Goal: Information Seeking & Learning: Learn about a topic

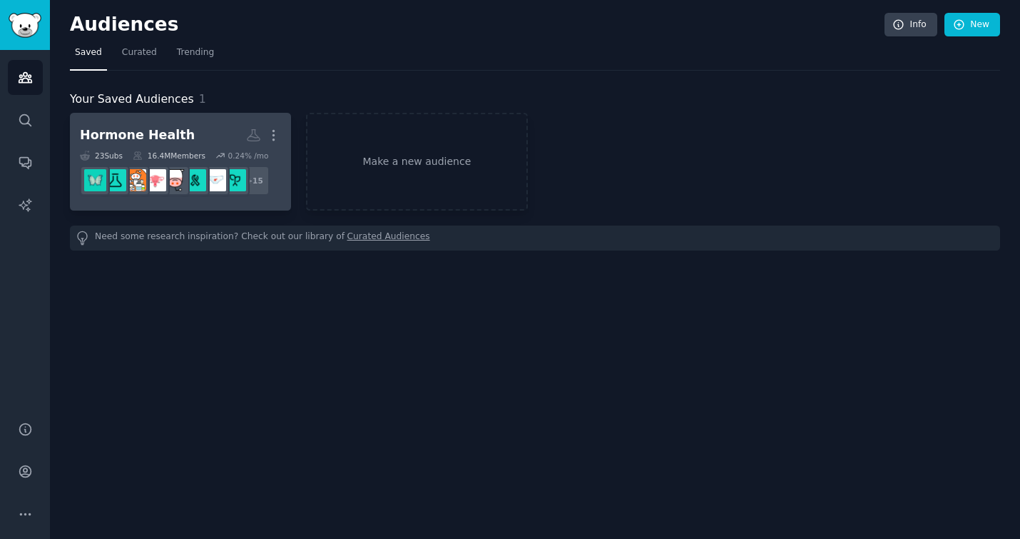
click at [168, 133] on div "Hormone Health" at bounding box center [137, 135] width 115 height 18
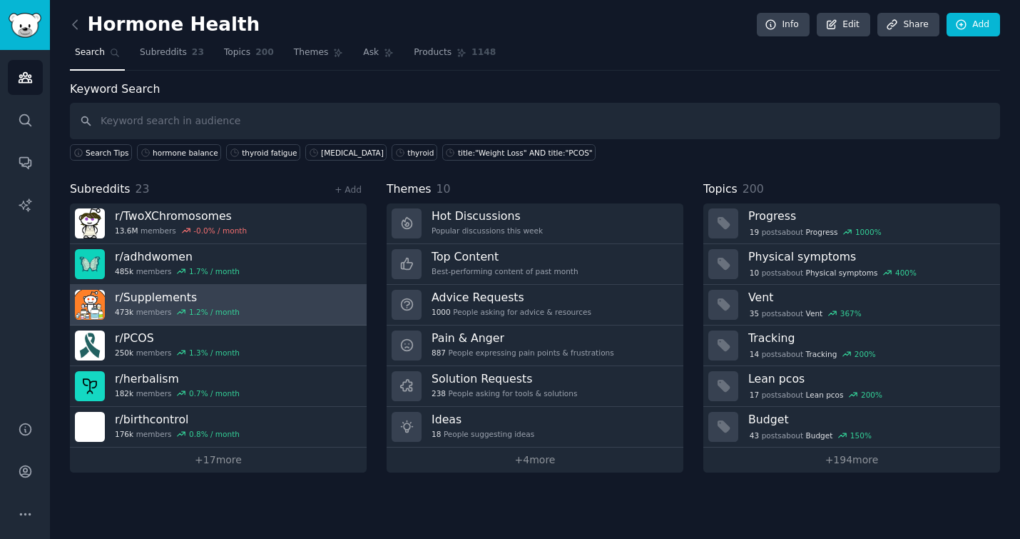
click at [188, 303] on h3 "r/ Supplements" at bounding box center [177, 297] width 125 height 15
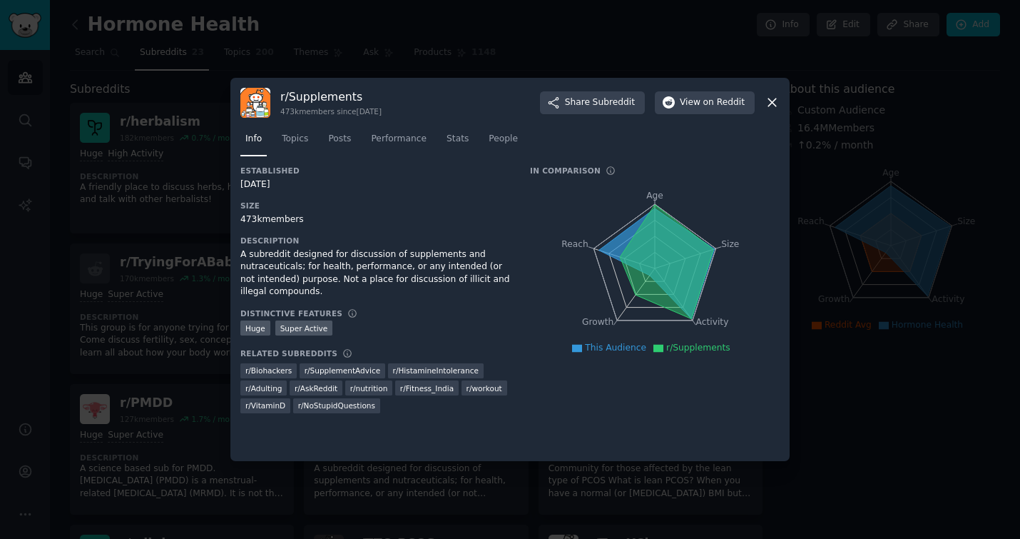
click at [770, 98] on icon at bounding box center [772, 102] width 15 height 15
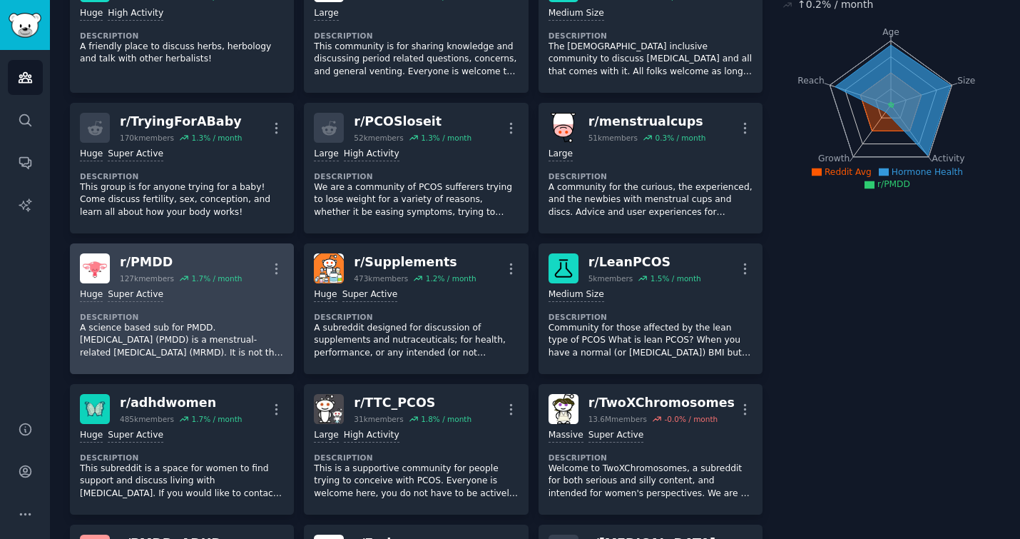
scroll to position [170, 0]
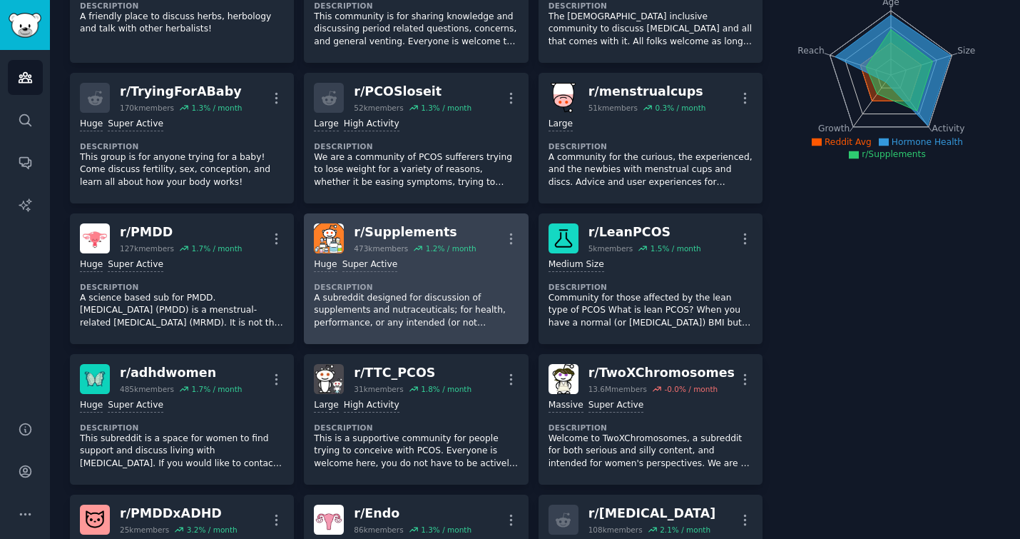
click at [361, 242] on h2 "r/ Supplements 473k members 1.2 % / month" at bounding box center [415, 238] width 122 height 30
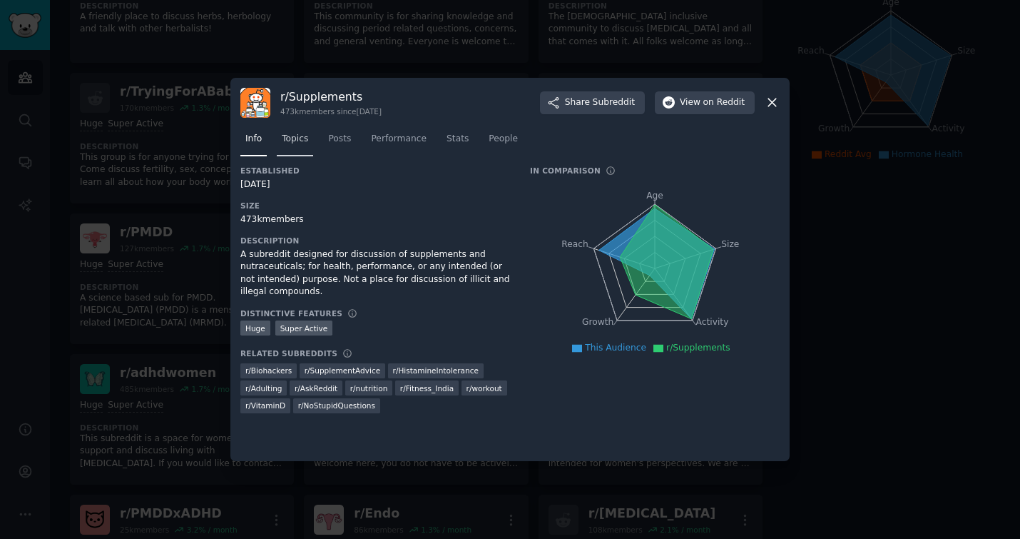
click at [304, 135] on span "Topics" at bounding box center [295, 139] width 26 height 13
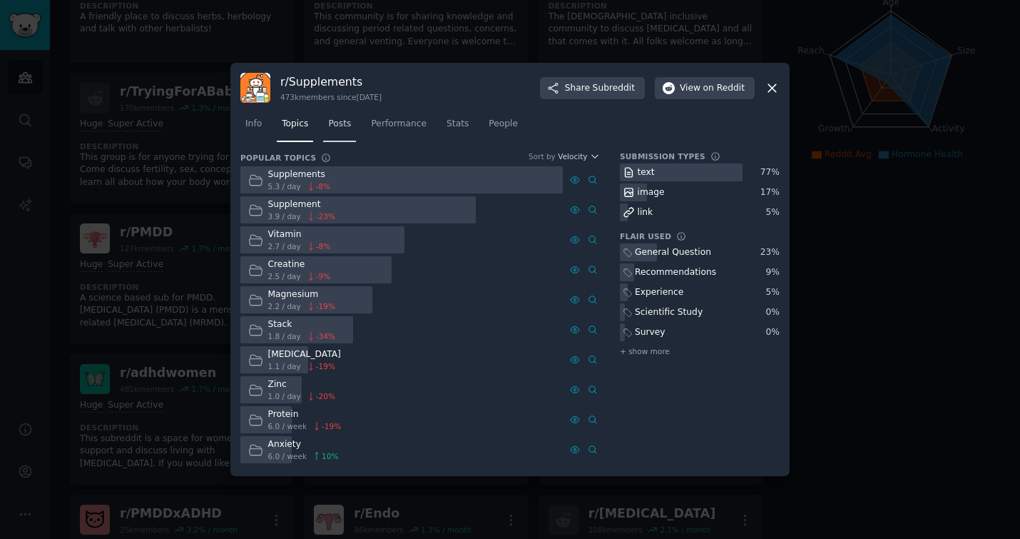
click at [337, 123] on span "Posts" at bounding box center [339, 124] width 23 height 13
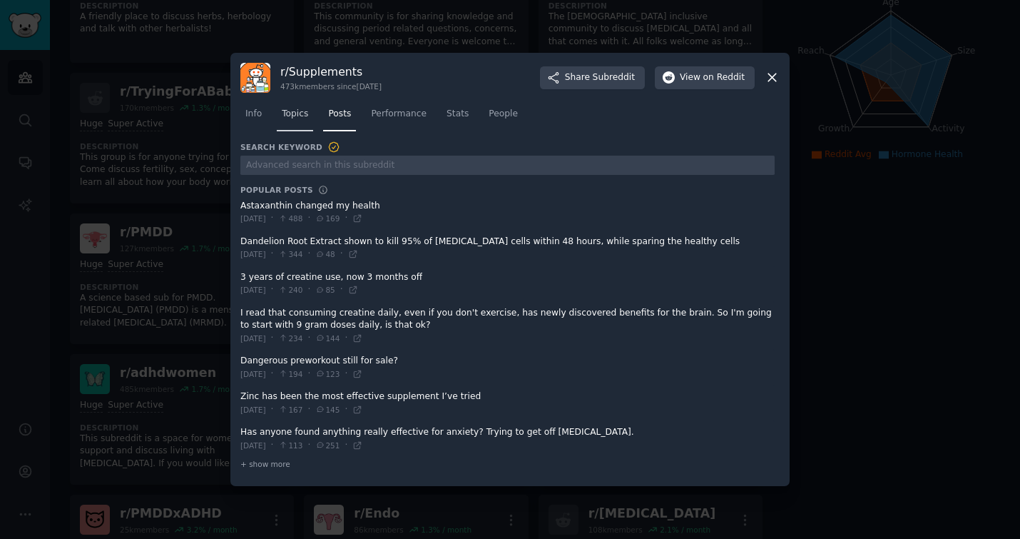
click at [292, 116] on span "Topics" at bounding box center [295, 114] width 26 height 13
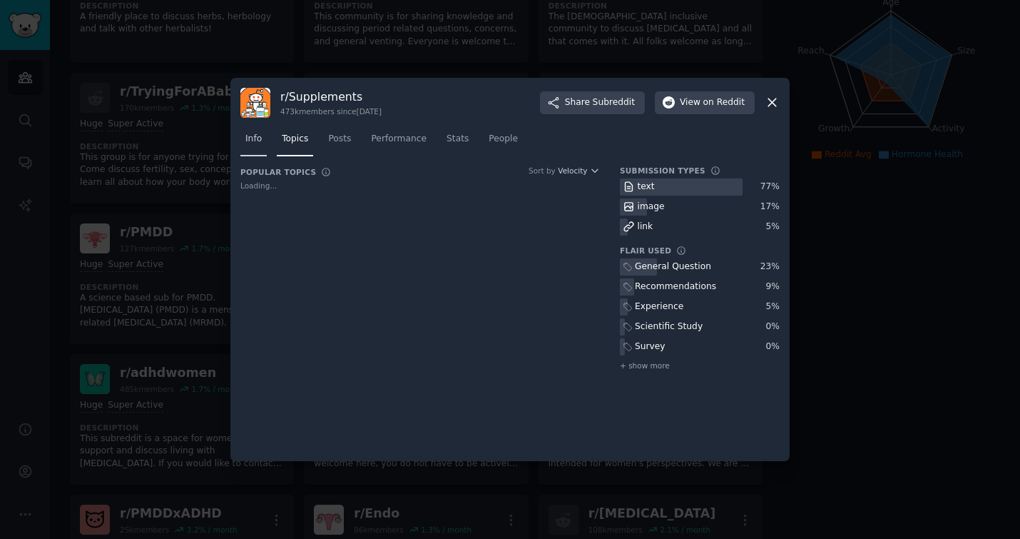
click at [249, 138] on span "Info" at bounding box center [253, 139] width 16 height 13
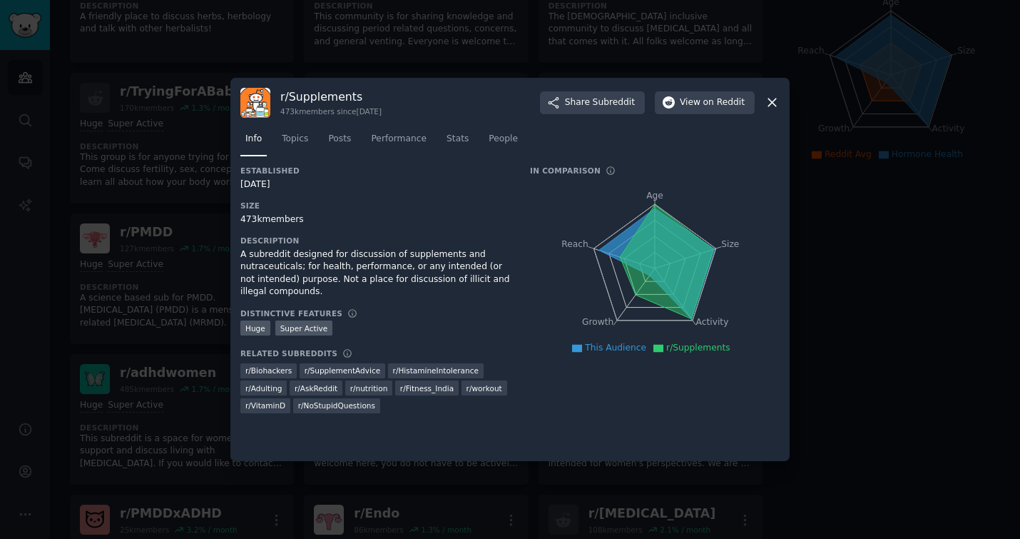
click at [767, 105] on icon at bounding box center [772, 102] width 15 height 15
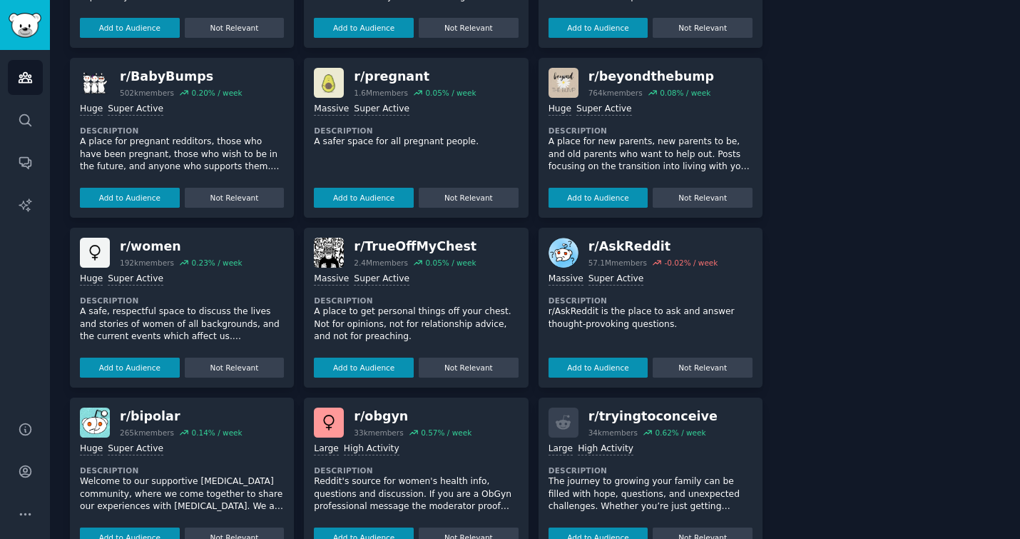
scroll to position [1409, 0]
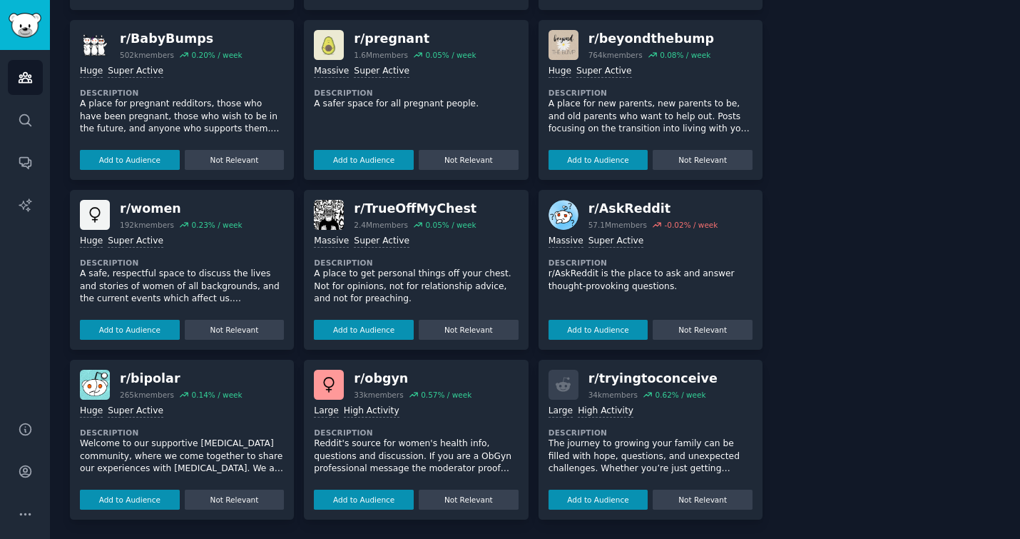
click at [252, 243] on div "Huge Super Active" at bounding box center [182, 242] width 204 height 14
click at [133, 210] on div "r/ women" at bounding box center [181, 209] width 123 height 18
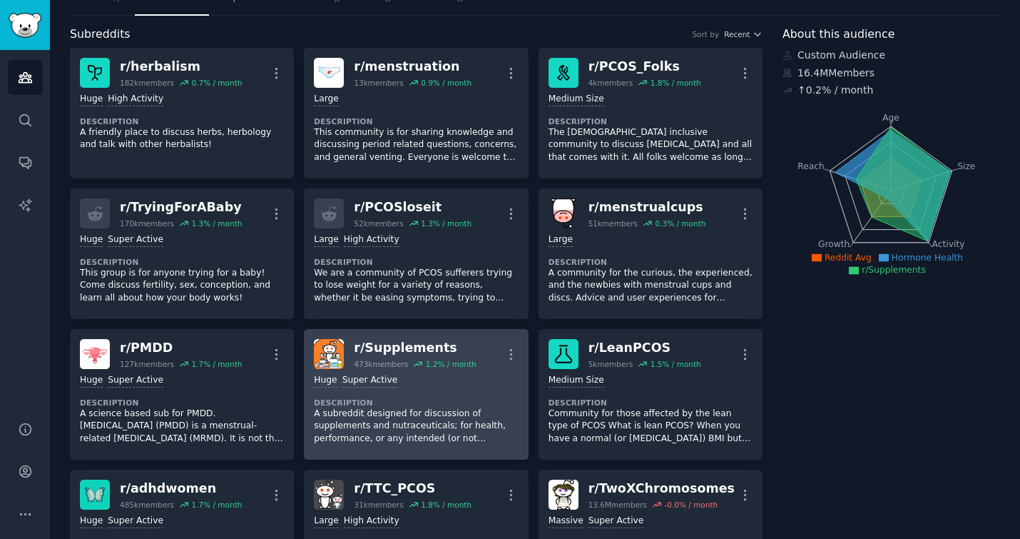
scroll to position [0, 0]
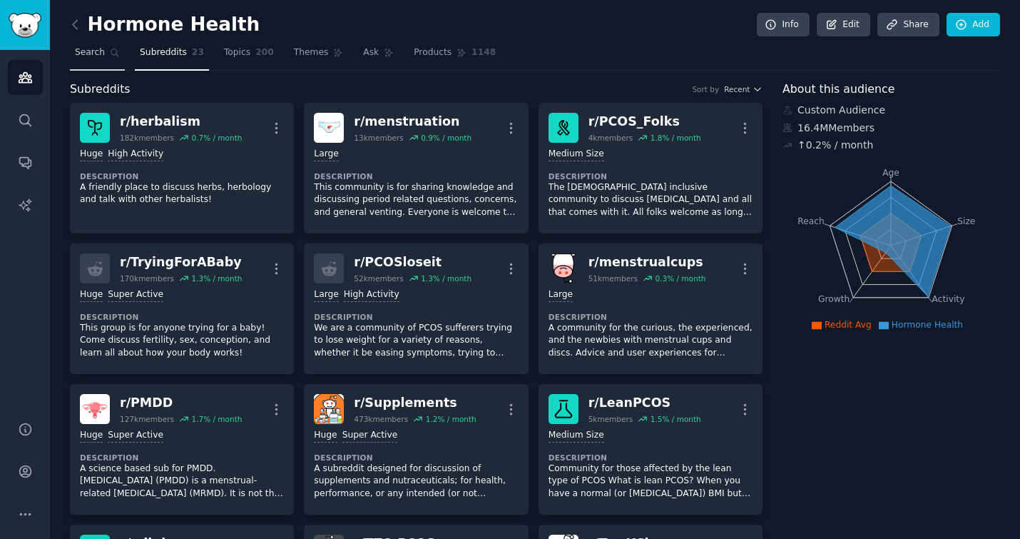
click at [86, 59] on link "Search" at bounding box center [97, 55] width 55 height 29
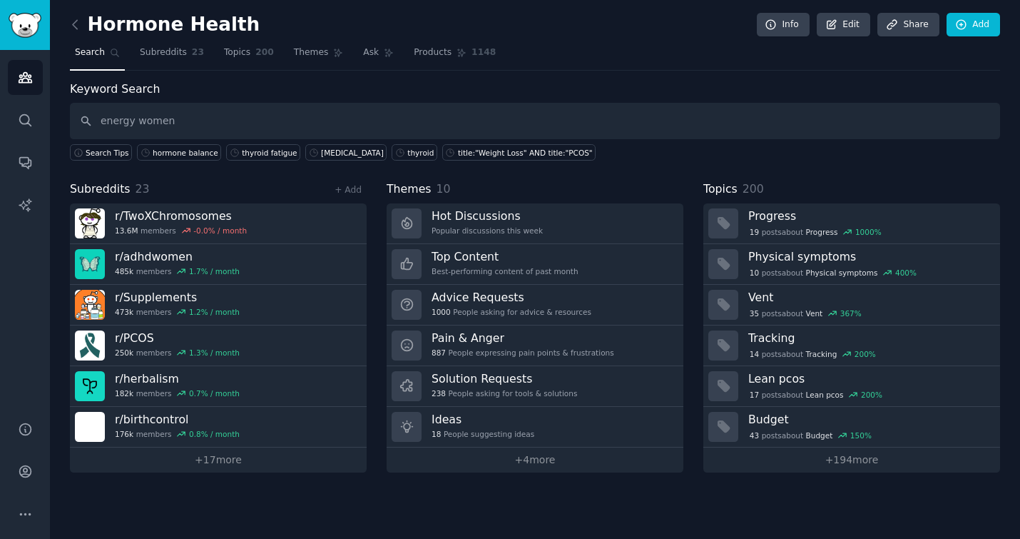
type input "energy women"
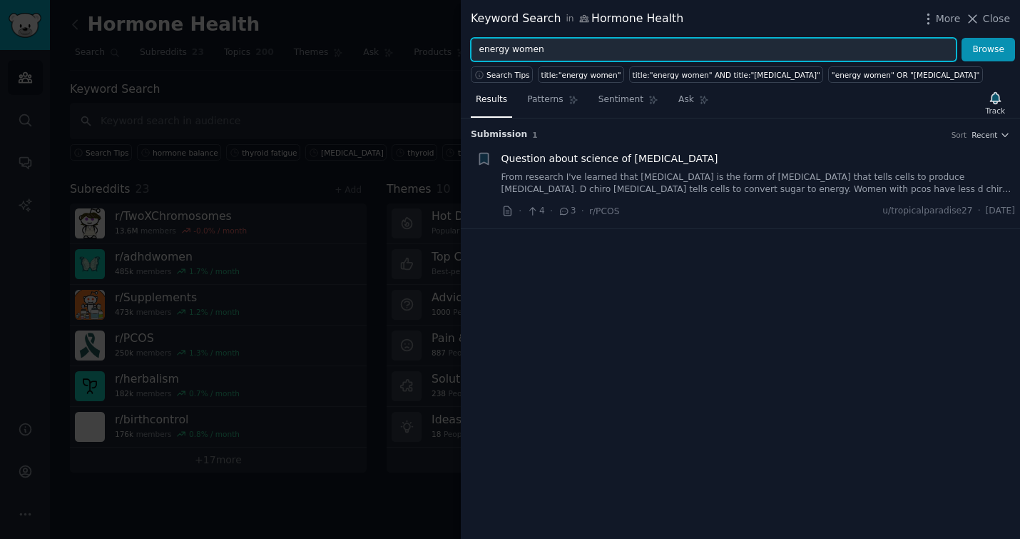
click at [631, 46] on input "energy women" at bounding box center [714, 50] width 486 height 24
type input "energy"
click at [961, 38] on button "Browse" at bounding box center [987, 50] width 53 height 24
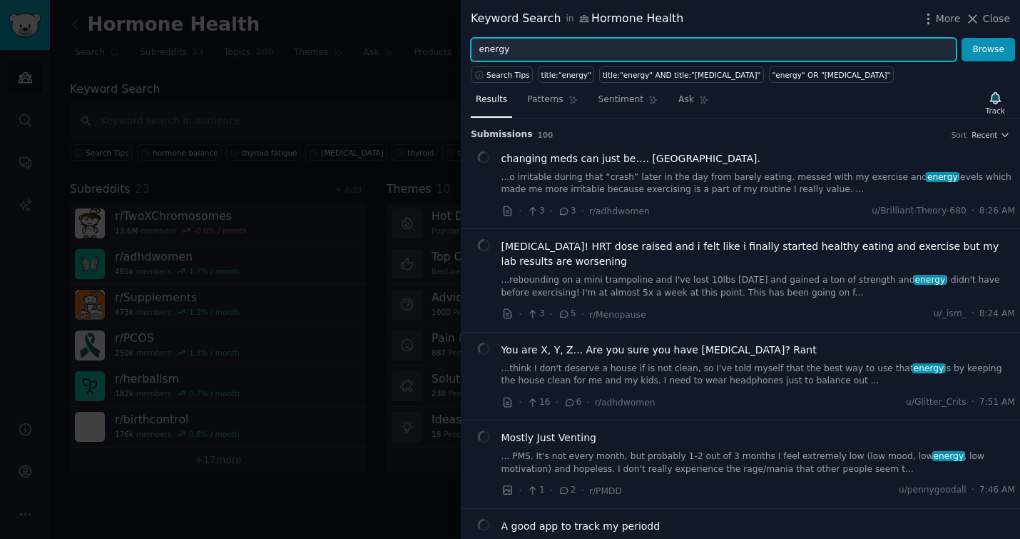
click at [658, 48] on input "energy" at bounding box center [714, 50] width 486 height 24
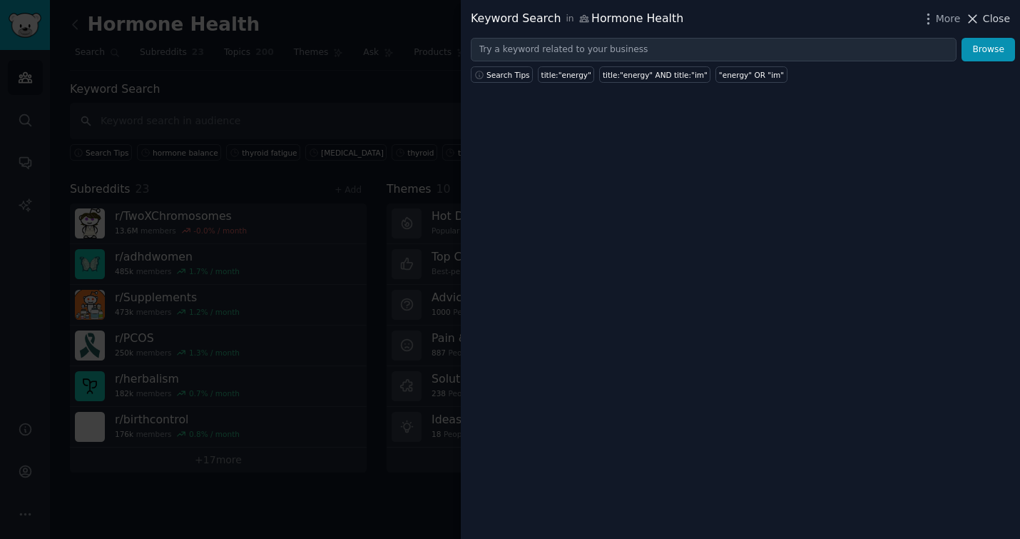
click at [983, 20] on button "Close" at bounding box center [987, 18] width 45 height 15
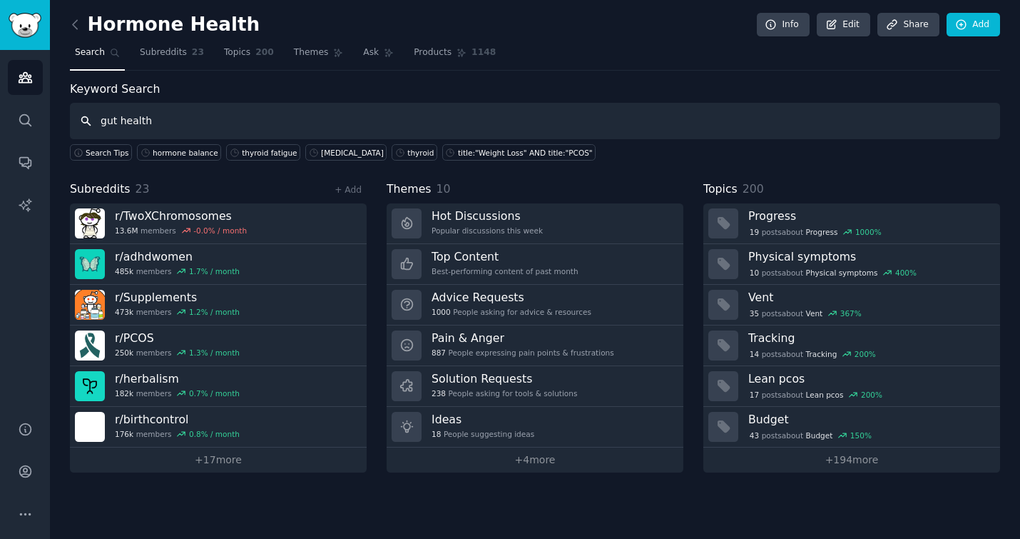
type input "gut health"
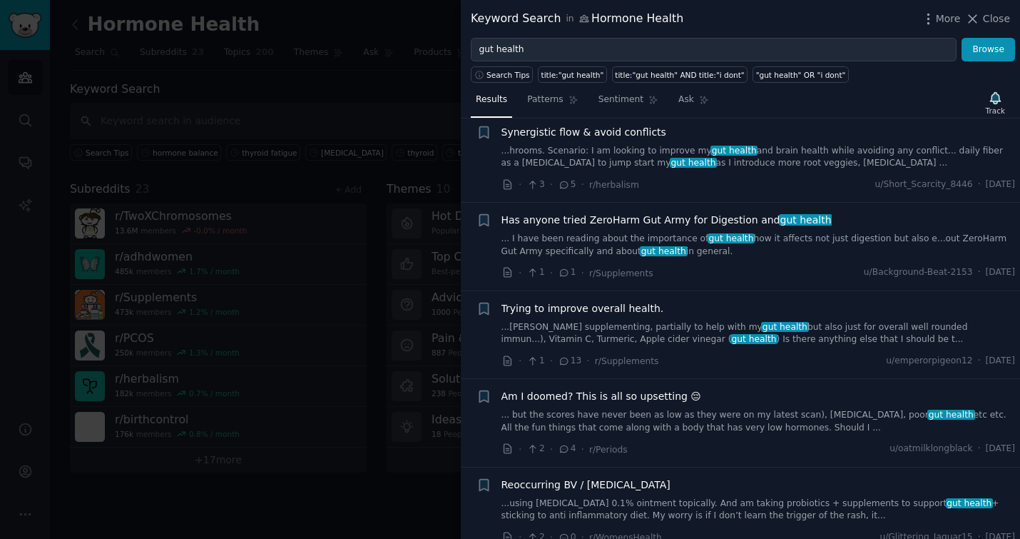
scroll to position [751, 0]
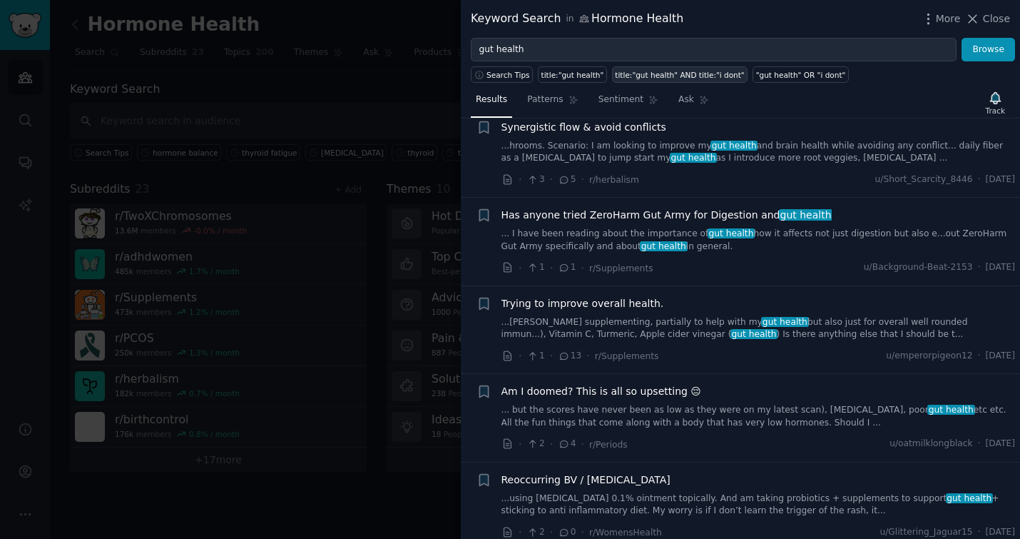
click at [632, 73] on div "title:"gut health" AND title:"i dont"" at bounding box center [679, 75] width 129 height 10
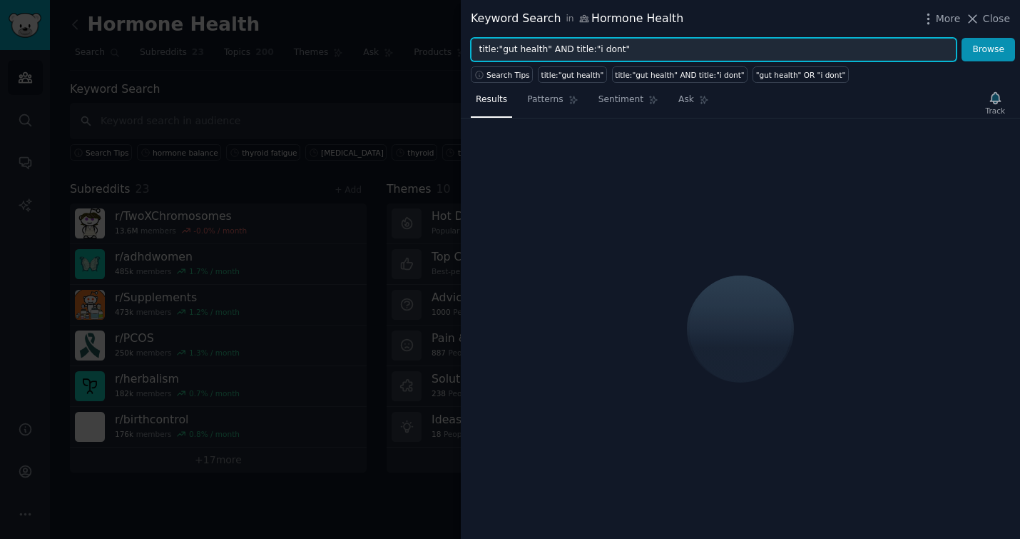
click at [601, 51] on input "title:"gut health" AND title:"i dont"" at bounding box center [714, 50] width 486 height 24
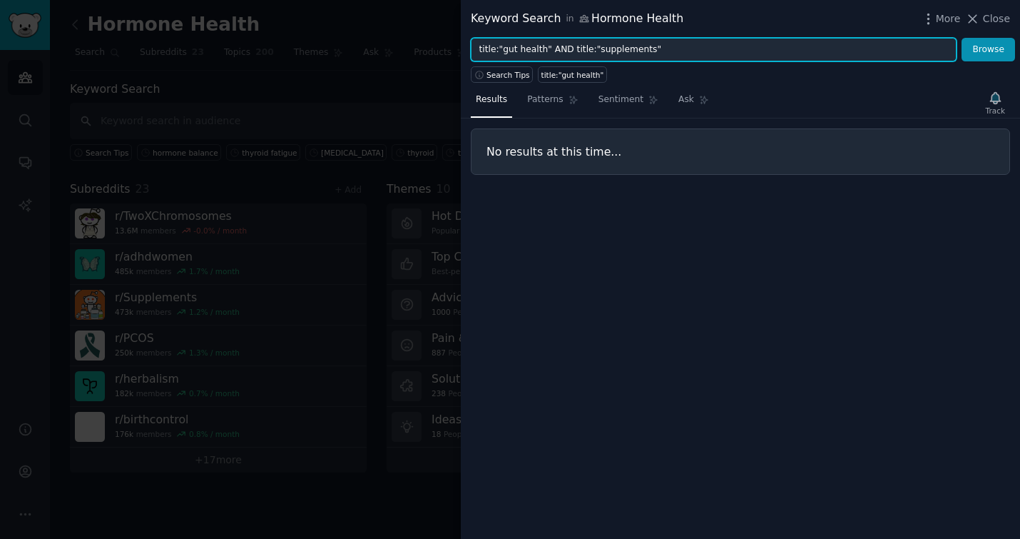
type input "title:"gut health" AND title:"supplements""
click at [961, 38] on button "Browse" at bounding box center [987, 50] width 53 height 24
